Goal: Transaction & Acquisition: Purchase product/service

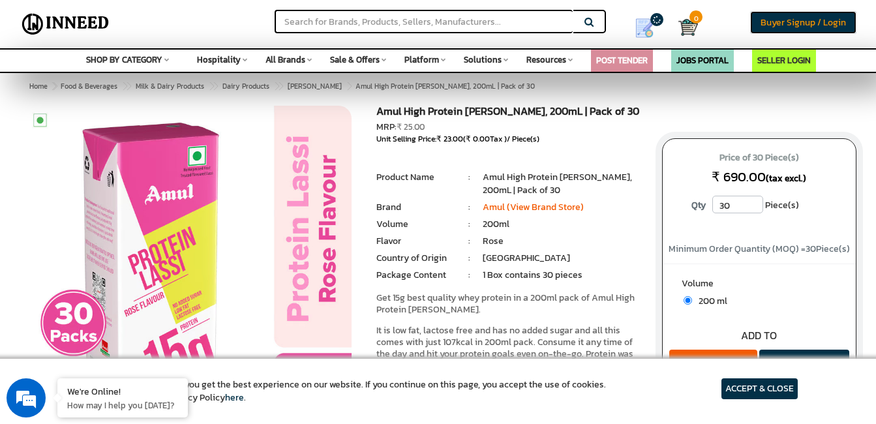
drag, startPoint x: 0, startPoint y: 0, endPoint x: 785, endPoint y: 20, distance: 785.2
click at [785, 20] on span "Buyer Signup / Login" at bounding box center [803, 23] width 85 height 14
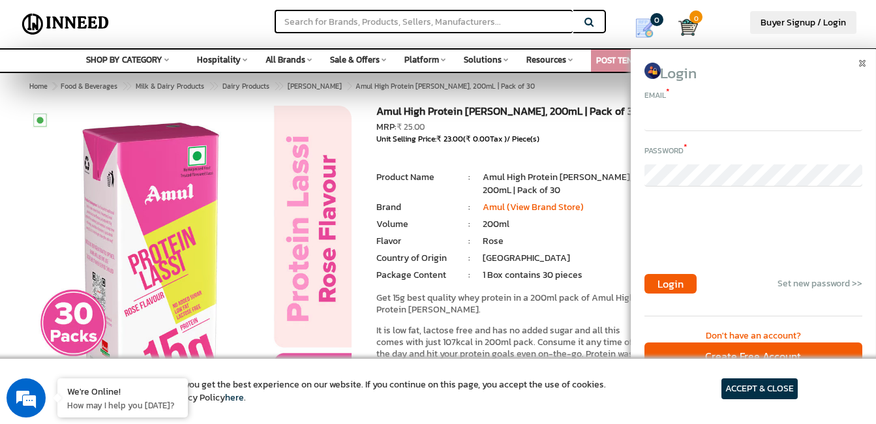
click at [660, 119] on input "email" at bounding box center [754, 120] width 218 height 22
type input "[EMAIL_ADDRESS][DOMAIN_NAME]"
click at [665, 283] on span "Login" at bounding box center [671, 284] width 26 height 16
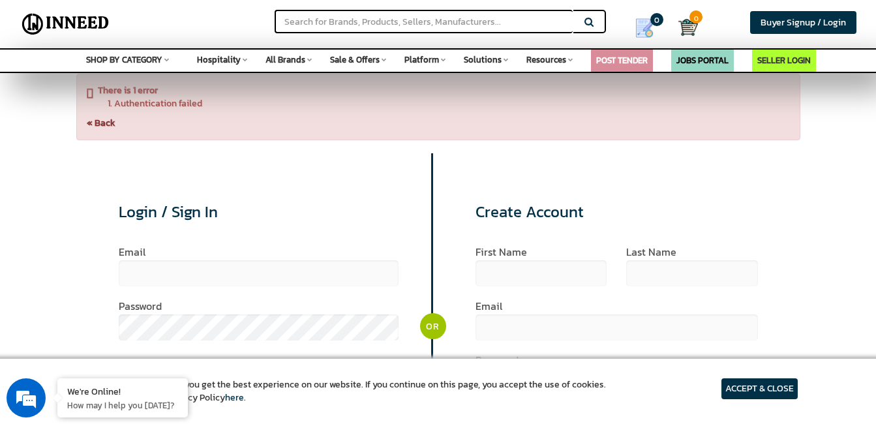
click at [204, 246] on div "Login / Sign In Email Password Login Get new password >>" at bounding box center [254, 307] width 356 height 308
click at [175, 251] on label "Email" at bounding box center [259, 252] width 281 height 10
click at [135, 252] on label "Email" at bounding box center [259, 252] width 281 height 10
click at [230, 254] on label "Email" at bounding box center [259, 252] width 281 height 10
click at [203, 299] on div "Email" at bounding box center [259, 274] width 281 height 54
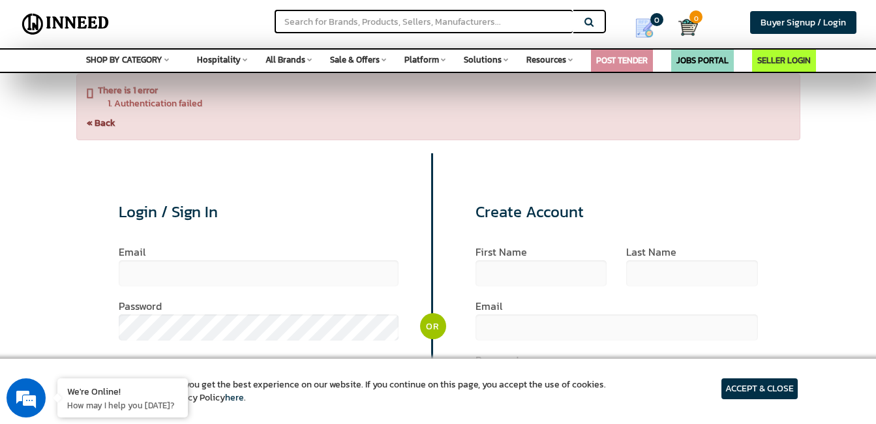
click at [205, 254] on label "Email" at bounding box center [259, 252] width 281 height 10
click at [91, 96] on div "There is 1 error Authentication failed « Back" at bounding box center [438, 107] width 724 height 67
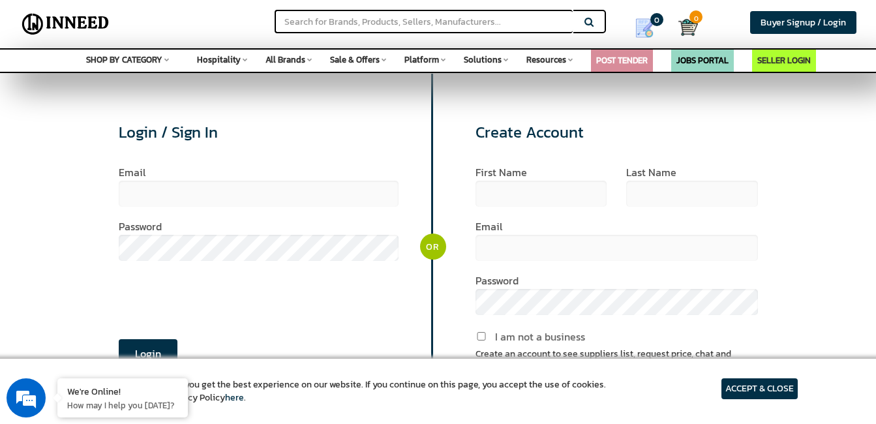
click at [159, 169] on label "Email" at bounding box center [259, 172] width 281 height 10
click at [170, 168] on label "Email" at bounding box center [259, 172] width 281 height 10
click at [140, 170] on label "Email" at bounding box center [259, 172] width 281 height 10
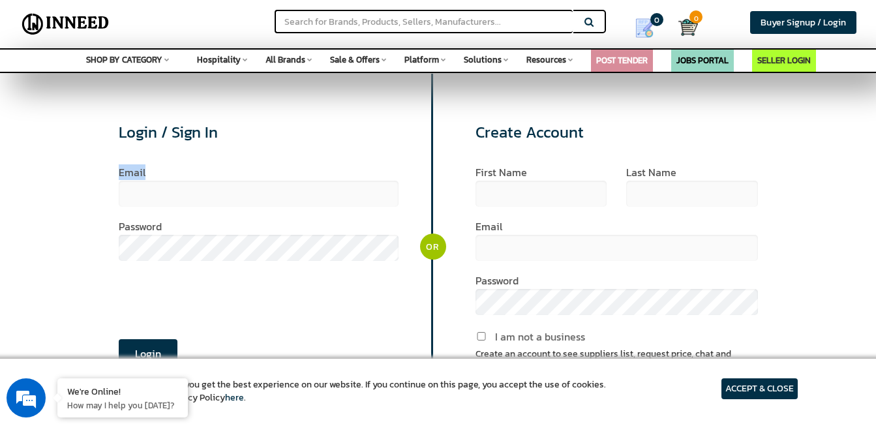
drag, startPoint x: 140, startPoint y: 170, endPoint x: 165, endPoint y: 168, distance: 24.9
click at [165, 168] on label "Email" at bounding box center [259, 172] width 281 height 10
click at [543, 167] on label "first name" at bounding box center [541, 172] width 131 height 10
click at [533, 217] on div "first name" at bounding box center [541, 194] width 131 height 54
click at [140, 168] on label "Email" at bounding box center [259, 172] width 281 height 10
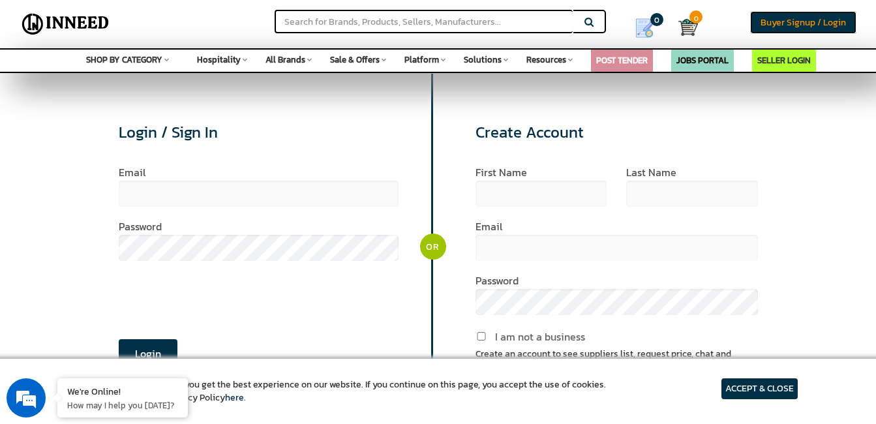
click at [810, 21] on span "Buyer Signup / Login" at bounding box center [803, 23] width 85 height 14
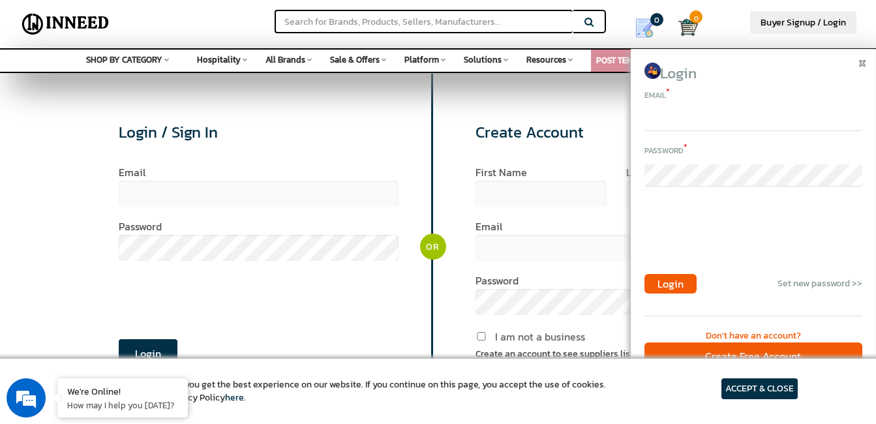
click at [669, 120] on input "email" at bounding box center [754, 120] width 218 height 22
type input "[EMAIL_ADDRESS][DOMAIN_NAME]"
click at [673, 277] on span "Login" at bounding box center [671, 284] width 26 height 16
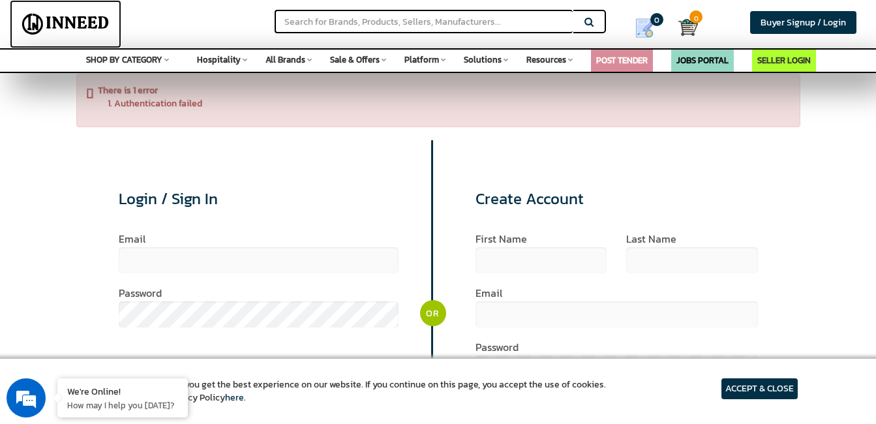
click at [79, 20] on img at bounding box center [66, 24] width 96 height 33
click at [621, 133] on div "There is 1 error Authentication failed Login / Sign In Email Password Login Get…" at bounding box center [438, 326] width 763 height 504
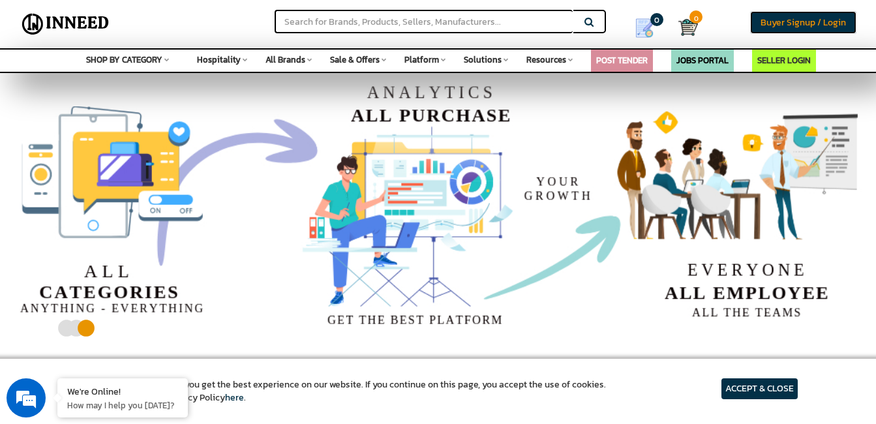
click at [801, 20] on span "Buyer Signup / Login" at bounding box center [803, 23] width 85 height 14
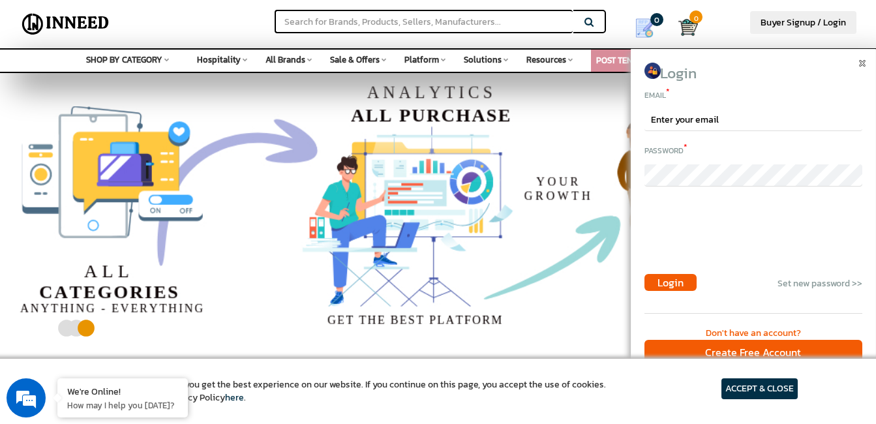
click at [799, 100] on div "Email *" at bounding box center [754, 94] width 218 height 16
click at [824, 283] on link "Set new password >>" at bounding box center [820, 284] width 85 height 14
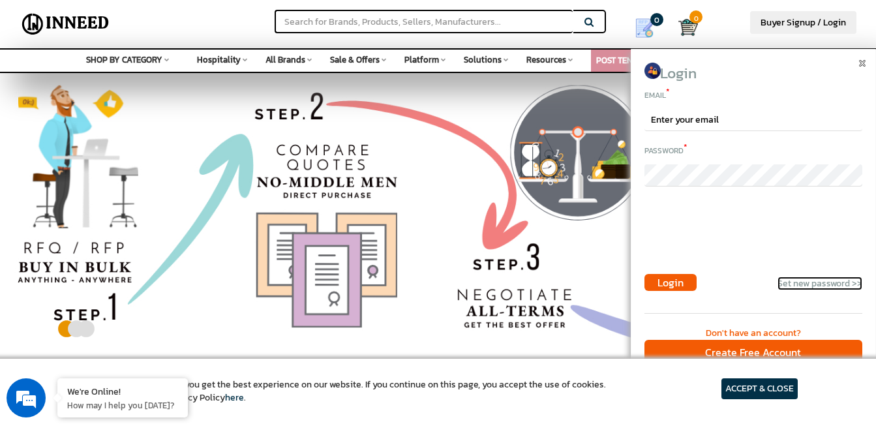
click at [824, 283] on link "Set new password >>" at bounding box center [820, 284] width 85 height 14
click at [670, 120] on input "email" at bounding box center [754, 120] width 218 height 22
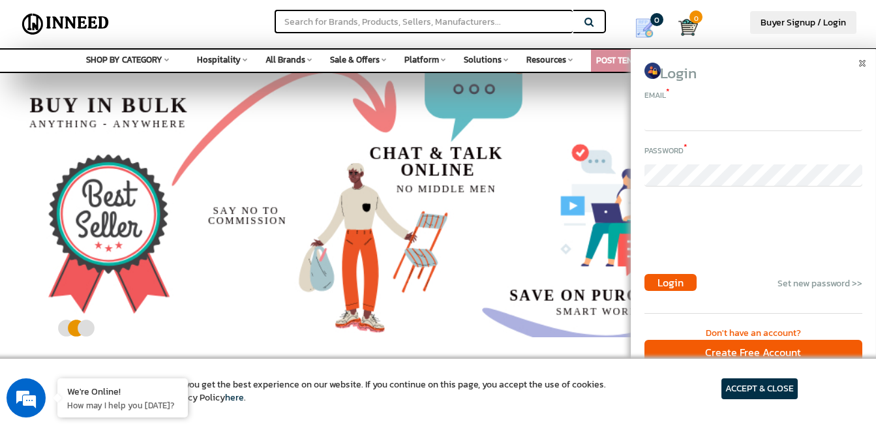
type input "ksparams@gmail.com"
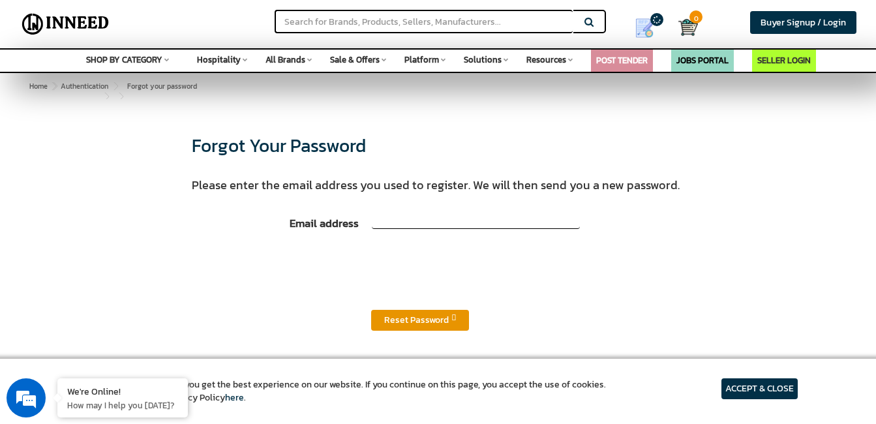
click at [403, 220] on input "Email address" at bounding box center [476, 218] width 208 height 22
type input "[EMAIL_ADDRESS][DOMAIN_NAME]"
click at [416, 320] on span "Reset Password" at bounding box center [416, 320] width 65 height 14
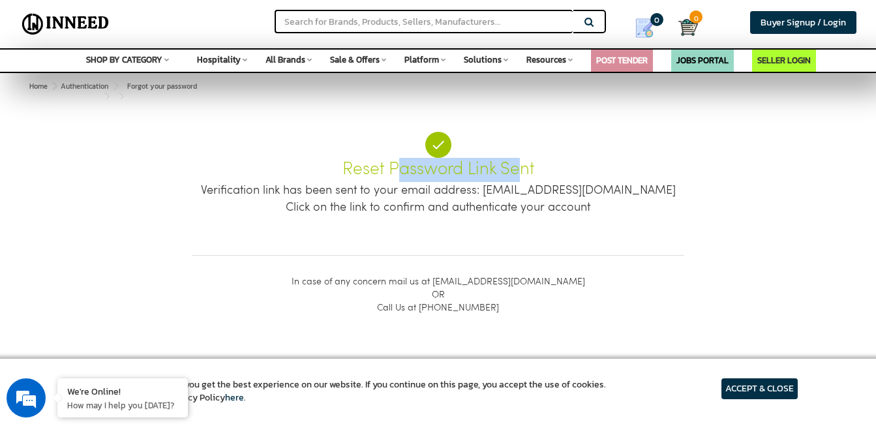
drag, startPoint x: 356, startPoint y: 165, endPoint x: 476, endPoint y: 165, distance: 120.1
click at [476, 165] on div "Reset Password Link Sent" at bounding box center [438, 170] width 493 height 24
drag, startPoint x: 476, startPoint y: 165, endPoint x: 614, endPoint y: 189, distance: 140.3
click at [614, 189] on div "Verification link has been sent to your email address: ksparams@gmail.com" at bounding box center [438, 190] width 493 height 17
click at [39, 85] on link "Home" at bounding box center [38, 86] width 23 height 16
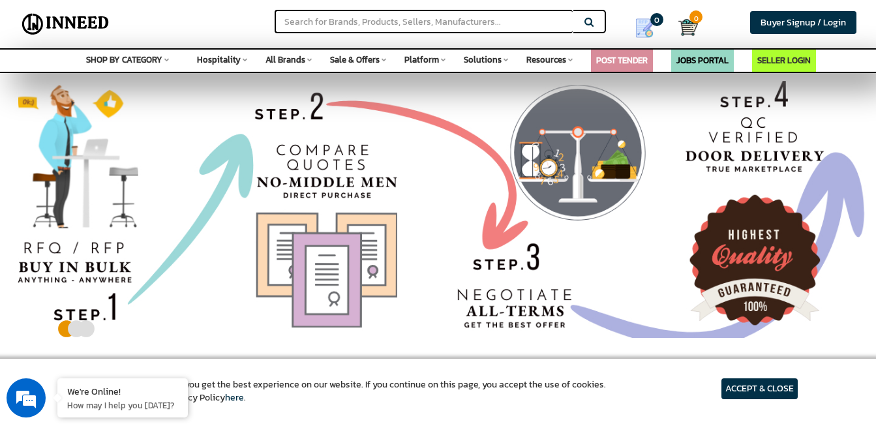
click at [245, 59] on icon at bounding box center [245, 59] width 5 height 7
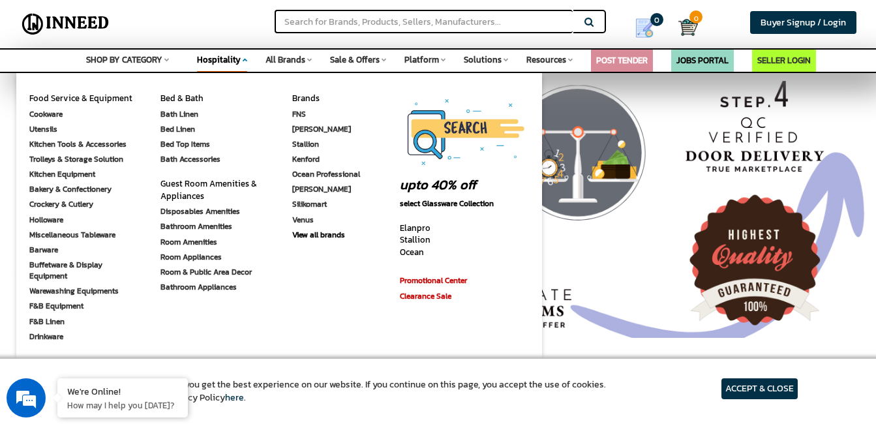
click at [245, 59] on icon at bounding box center [245, 59] width 5 height 7
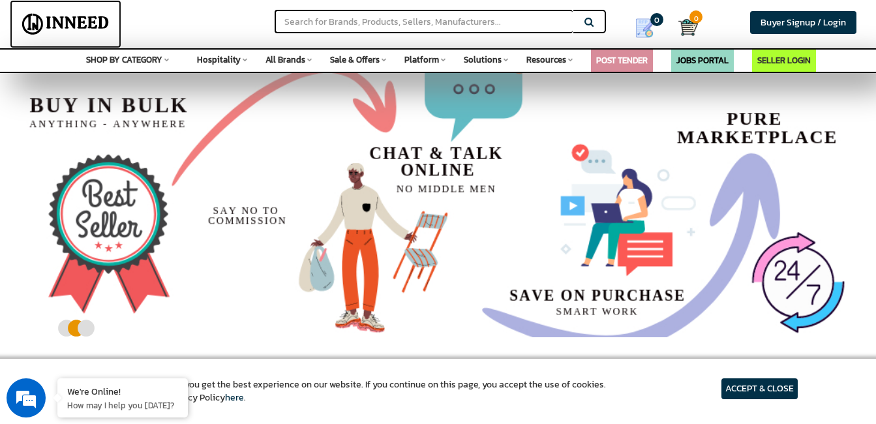
click at [94, 23] on img at bounding box center [66, 24] width 96 height 33
click at [106, 21] on img at bounding box center [66, 24] width 96 height 33
click at [829, 23] on span "Buyer Signup / Login" at bounding box center [803, 23] width 85 height 14
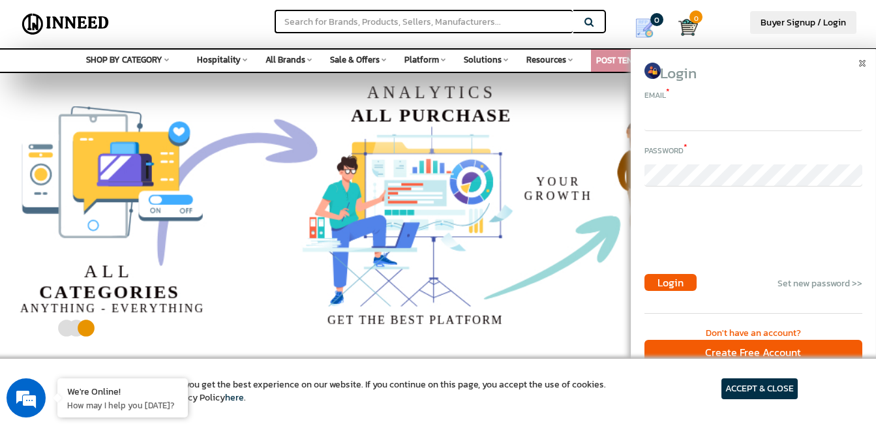
click at [683, 117] on input "email" at bounding box center [754, 120] width 218 height 22
type input "[EMAIL_ADDRESS][DOMAIN_NAME]"
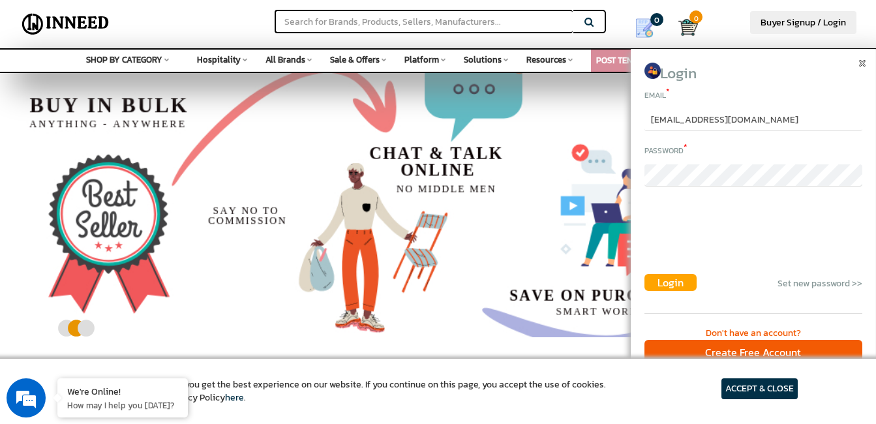
click at [668, 282] on span "Login" at bounding box center [671, 283] width 26 height 16
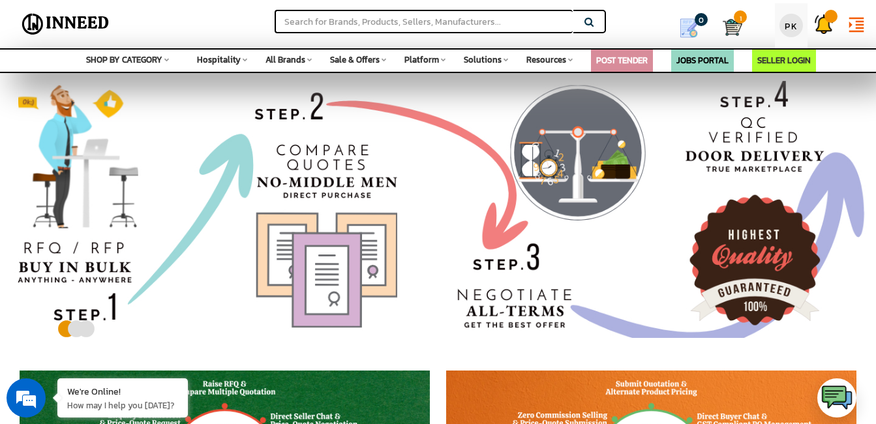
click at [792, 25] on div "PK" at bounding box center [791, 25] width 23 height 23
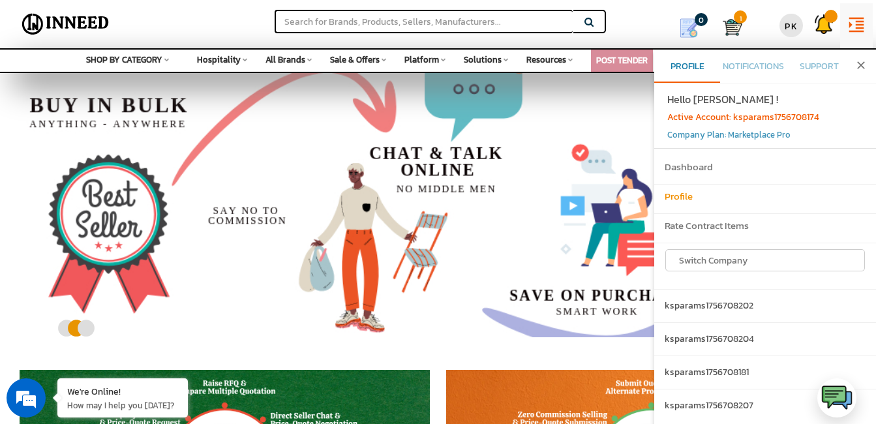
click at [670, 194] on h6 "Profile" at bounding box center [765, 196] width 201 height 11
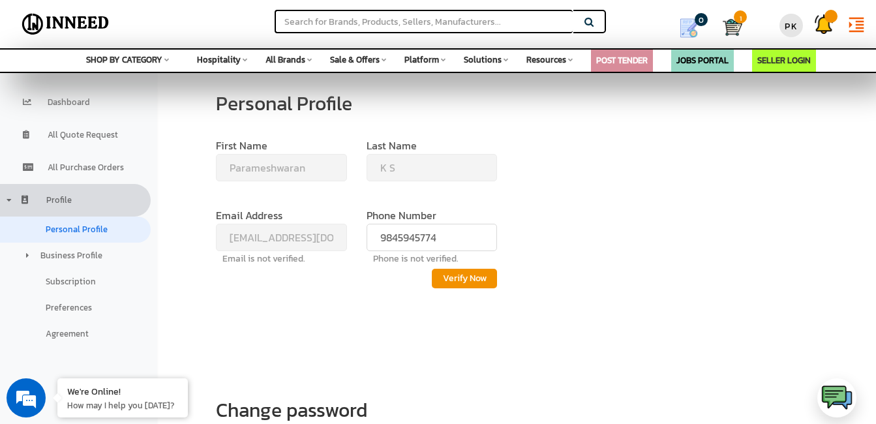
click at [57, 226] on span "Personal Profile" at bounding box center [77, 229] width 62 height 12
click at [63, 104] on span "Dashboard" at bounding box center [69, 102] width 42 height 12
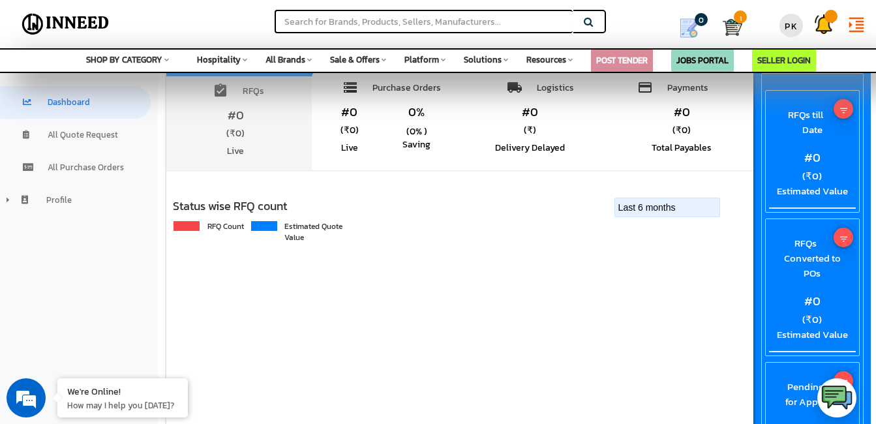
click at [95, 57] on span "SHOP BY CATEGORY" at bounding box center [124, 60] width 76 height 12
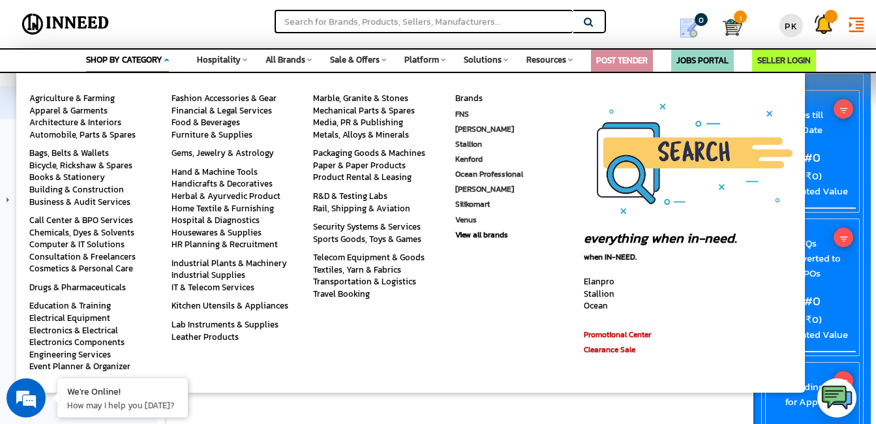
click at [95, 57] on span "SHOP BY CATEGORY" at bounding box center [124, 60] width 76 height 12
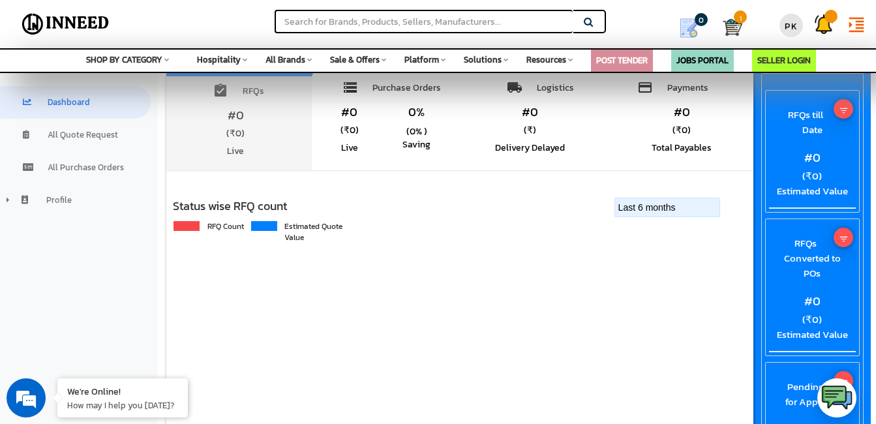
click at [95, 57] on span "SHOP BY CATEGORY" at bounding box center [124, 60] width 76 height 12
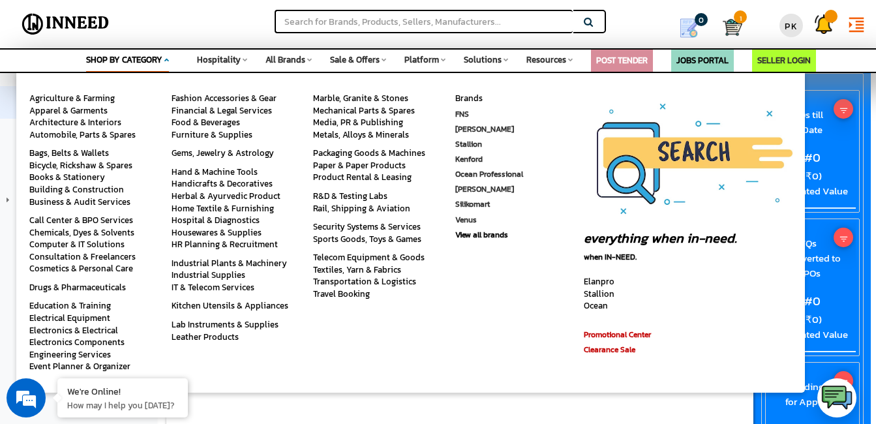
click at [461, 96] on span "Brands" at bounding box center [468, 98] width 27 height 12
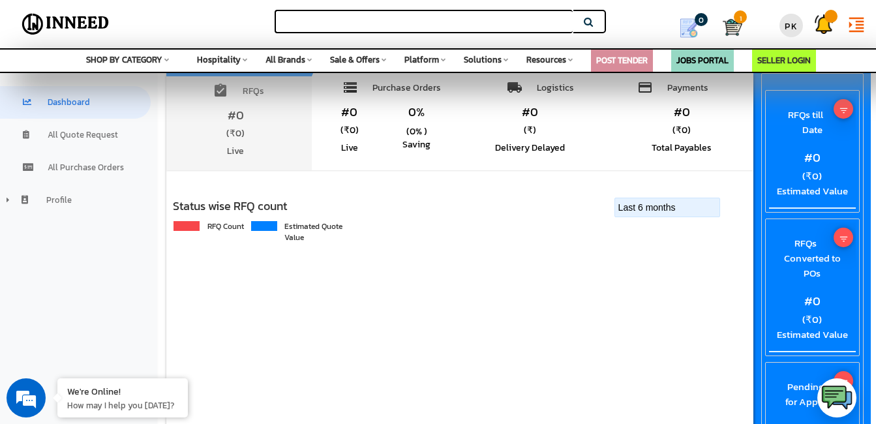
click at [364, 24] on input "text" at bounding box center [424, 21] width 298 height 23
type input "amul"
click at [591, 24] on button "Search" at bounding box center [590, 21] width 33 height 23
click at [568, 61] on icon at bounding box center [570, 59] width 5 height 7
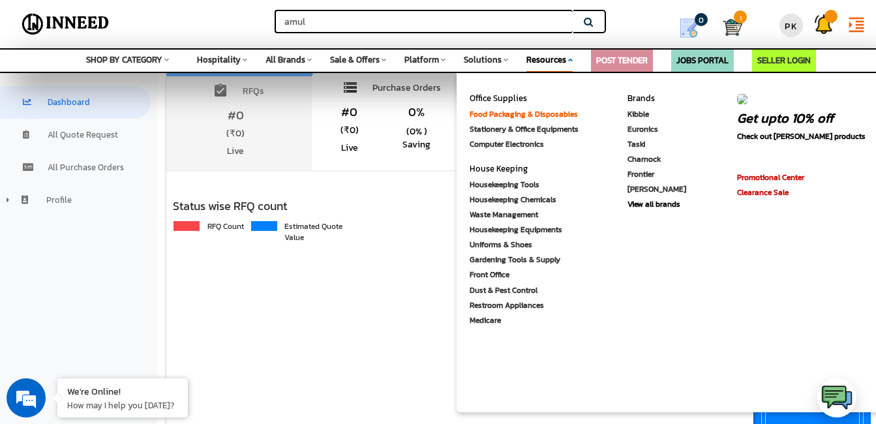
click at [538, 111] on link "Food Packaging & Disposables" at bounding box center [524, 114] width 108 height 12
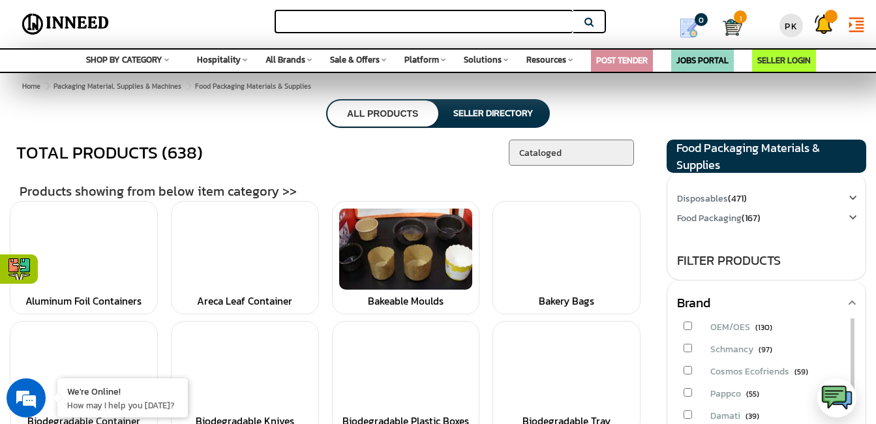
click at [312, 21] on input "text" at bounding box center [424, 21] width 298 height 23
type input "amul"
click at [586, 21] on button "Search" at bounding box center [590, 21] width 33 height 23
click at [356, 21] on input "amul" at bounding box center [424, 21] width 298 height 23
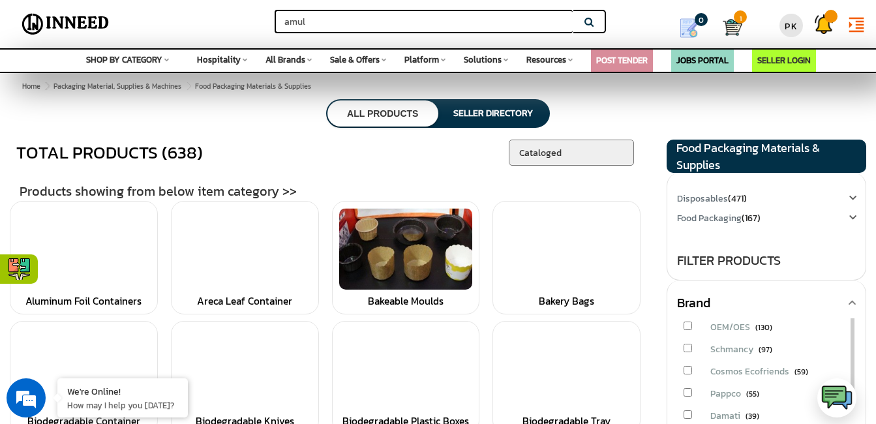
click at [574, 10] on button "Search" at bounding box center [590, 21] width 33 height 23
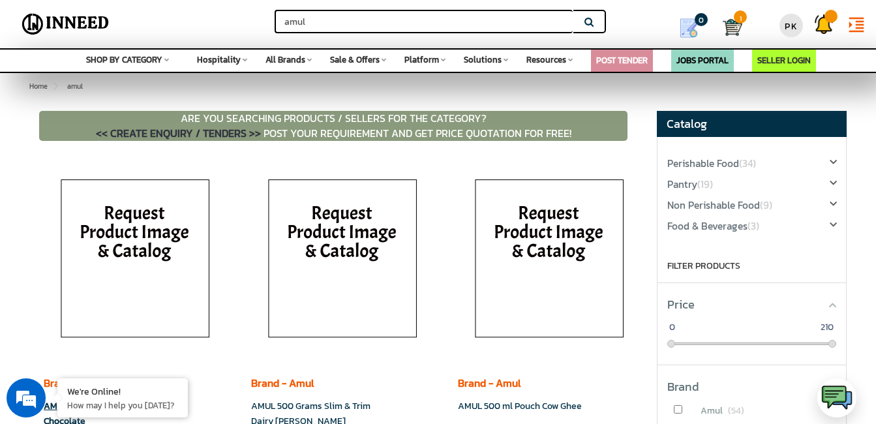
click at [128, 243] on img at bounding box center [135, 262] width 183 height 196
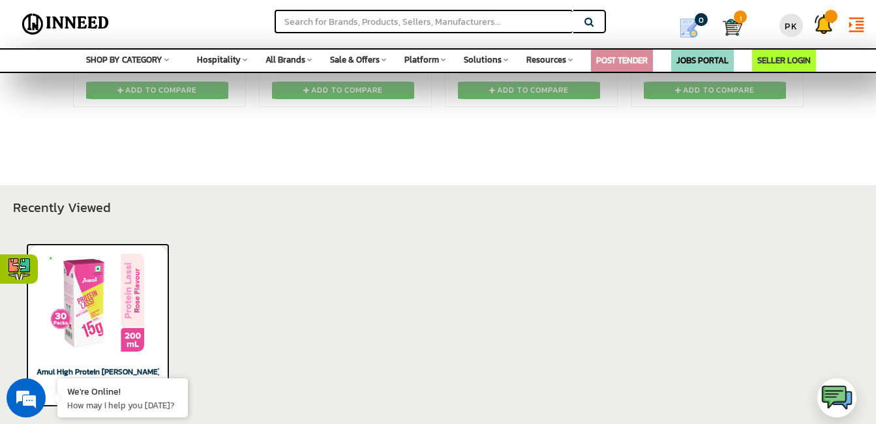
click at [88, 288] on img at bounding box center [95, 303] width 98 height 98
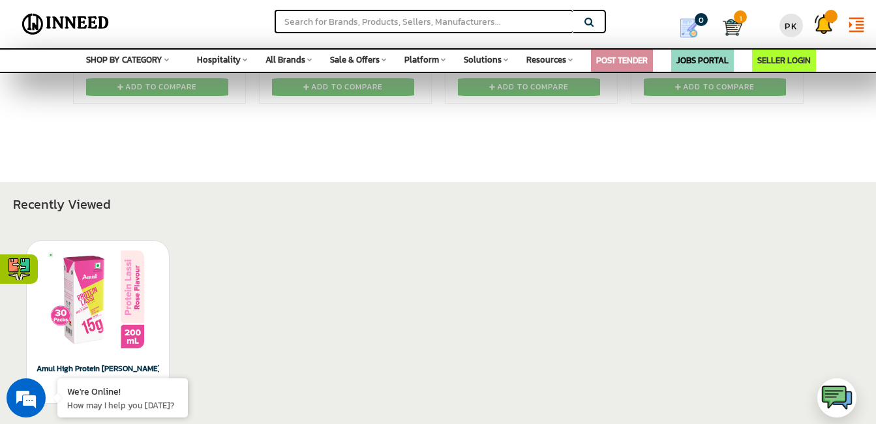
scroll to position [929, 0]
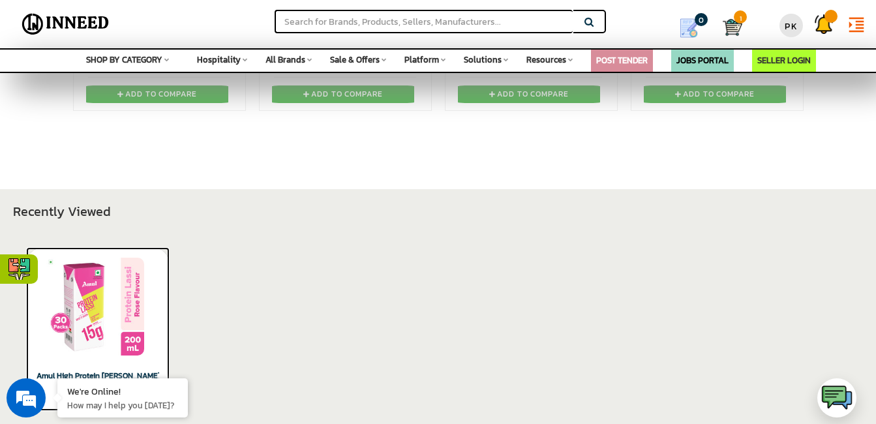
click at [85, 296] on img at bounding box center [95, 307] width 98 height 98
